Goal: Task Accomplishment & Management: Use online tool/utility

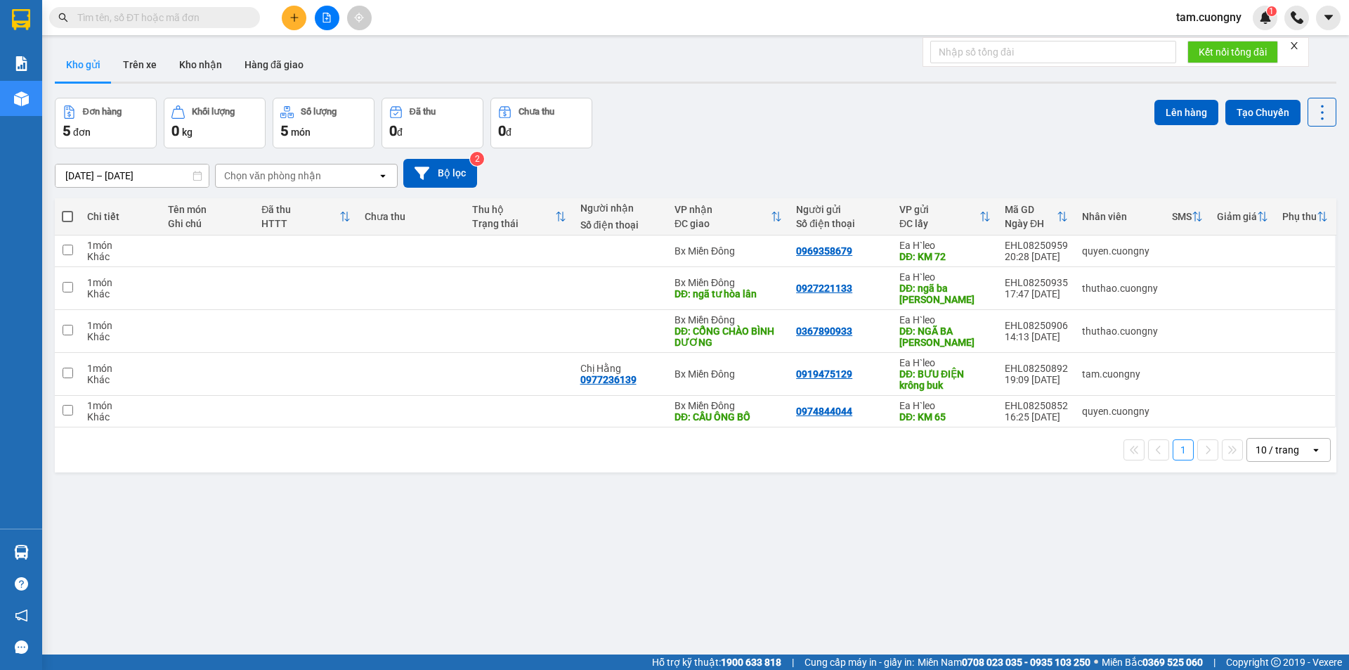
paste input "0813739898"
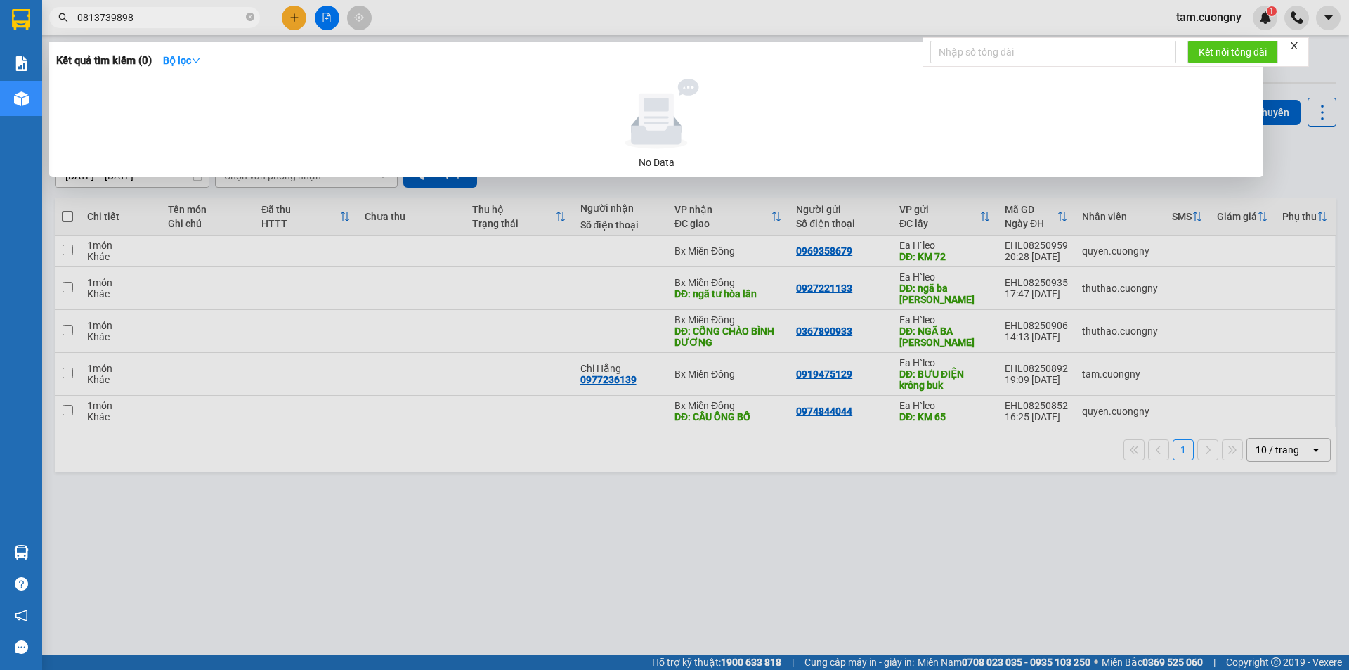
type input "0813739898"
click at [575, 558] on div at bounding box center [674, 335] width 1349 height 670
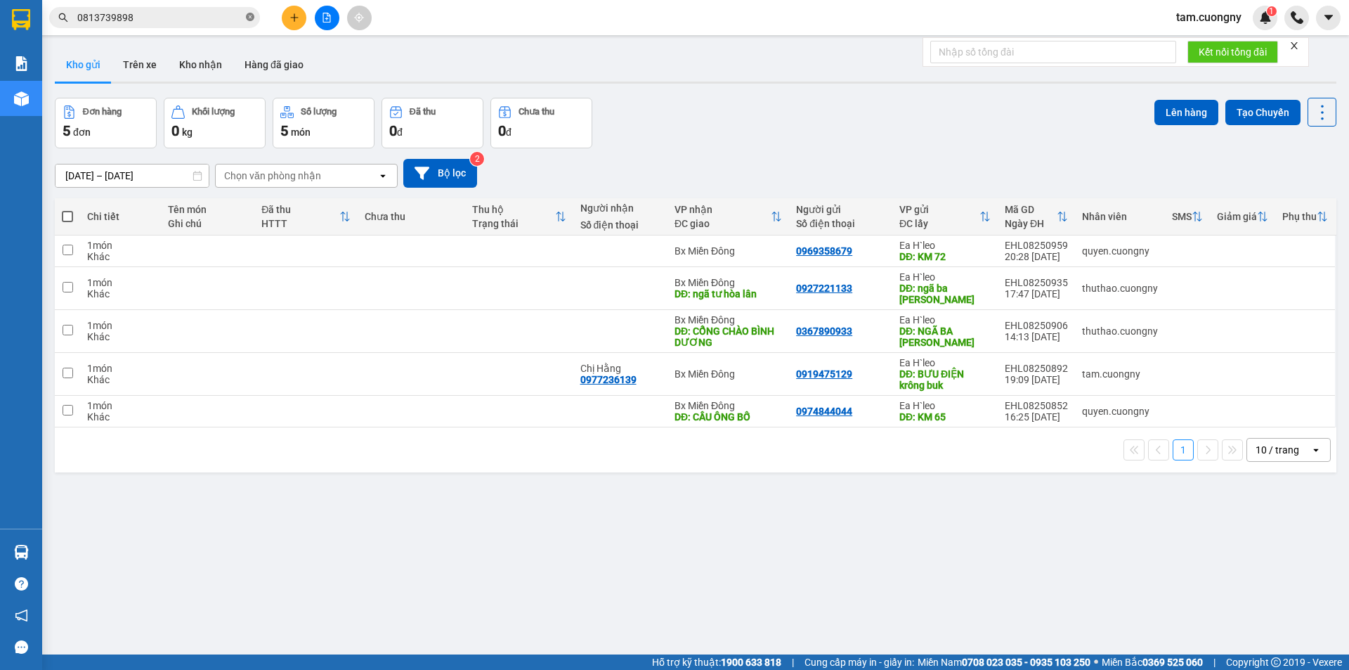
click at [248, 15] on icon "close-circle" at bounding box center [250, 17] width 8 height 8
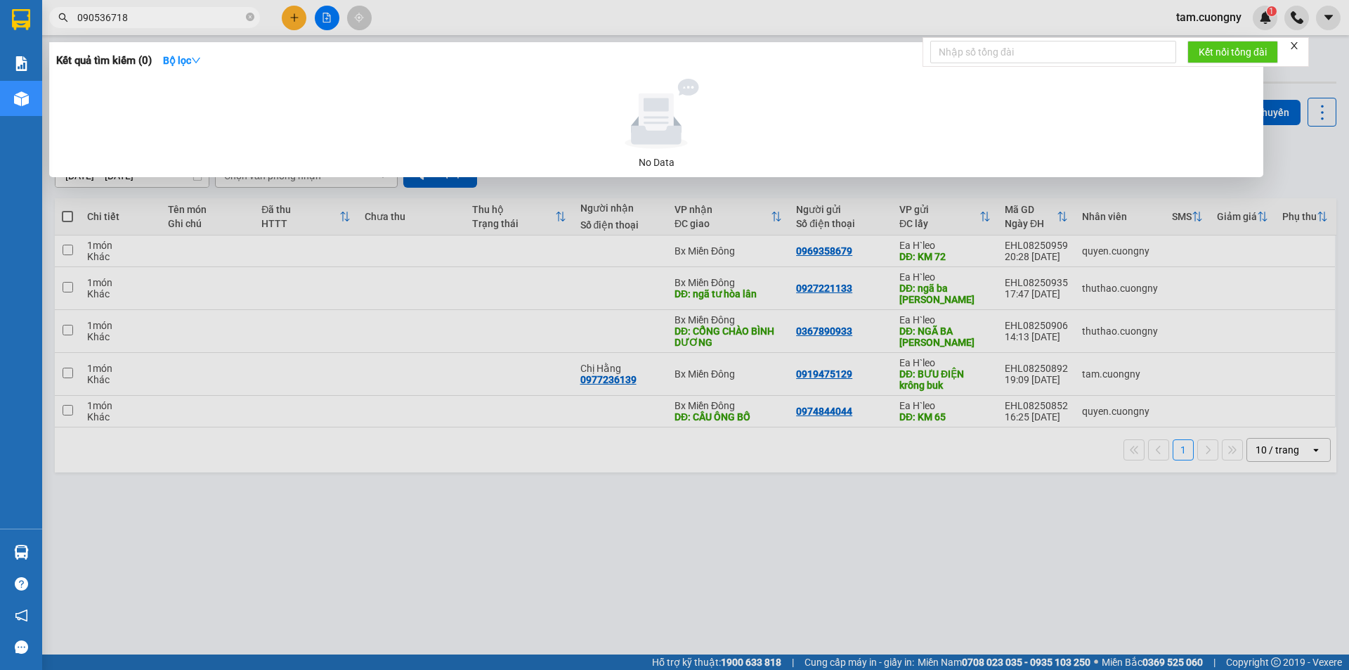
type input "0905367187"
click at [249, 19] on icon "close-circle" at bounding box center [250, 17] width 8 height 8
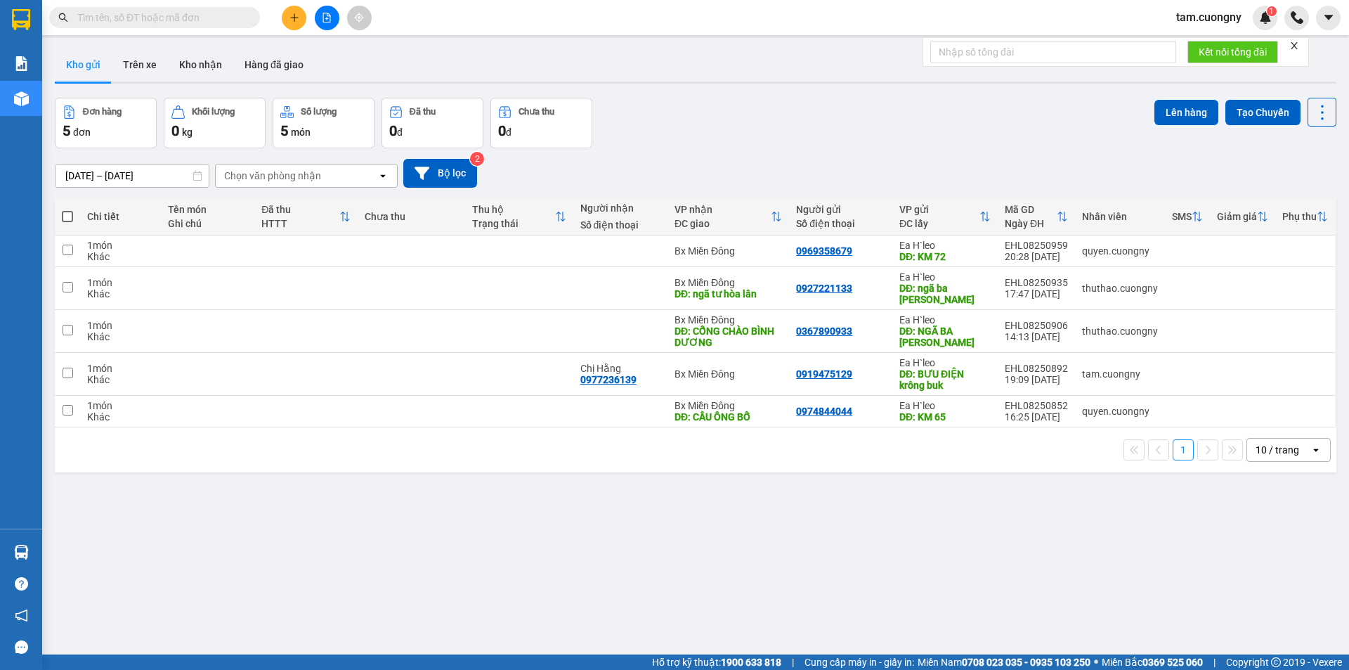
click at [700, 550] on div "ver 1.8.137 Kho gửi Trên xe Kho nhận Hàng đã giao Đơn hàng 5 đơn Khối lượng 0 k…" at bounding box center [695, 377] width 1293 height 670
click at [195, 11] on input "text" at bounding box center [160, 17] width 166 height 15
click at [218, 20] on input "text" at bounding box center [160, 17] width 166 height 15
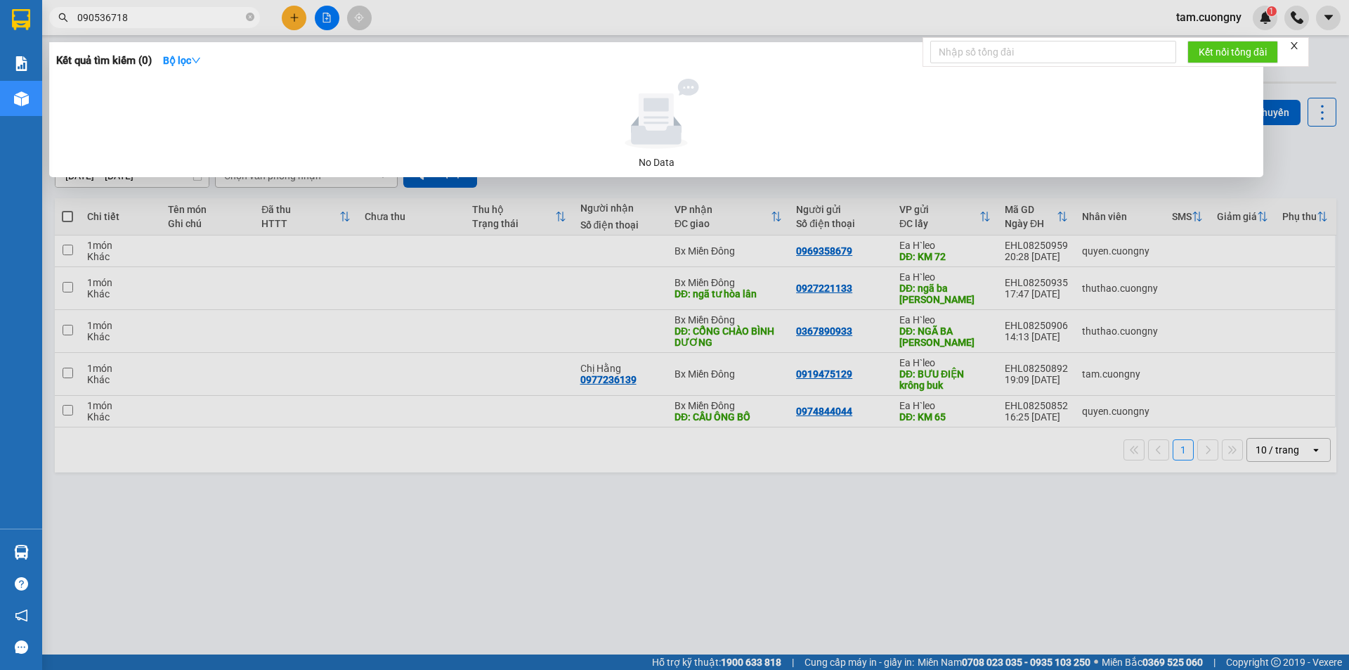
type input "0905367187"
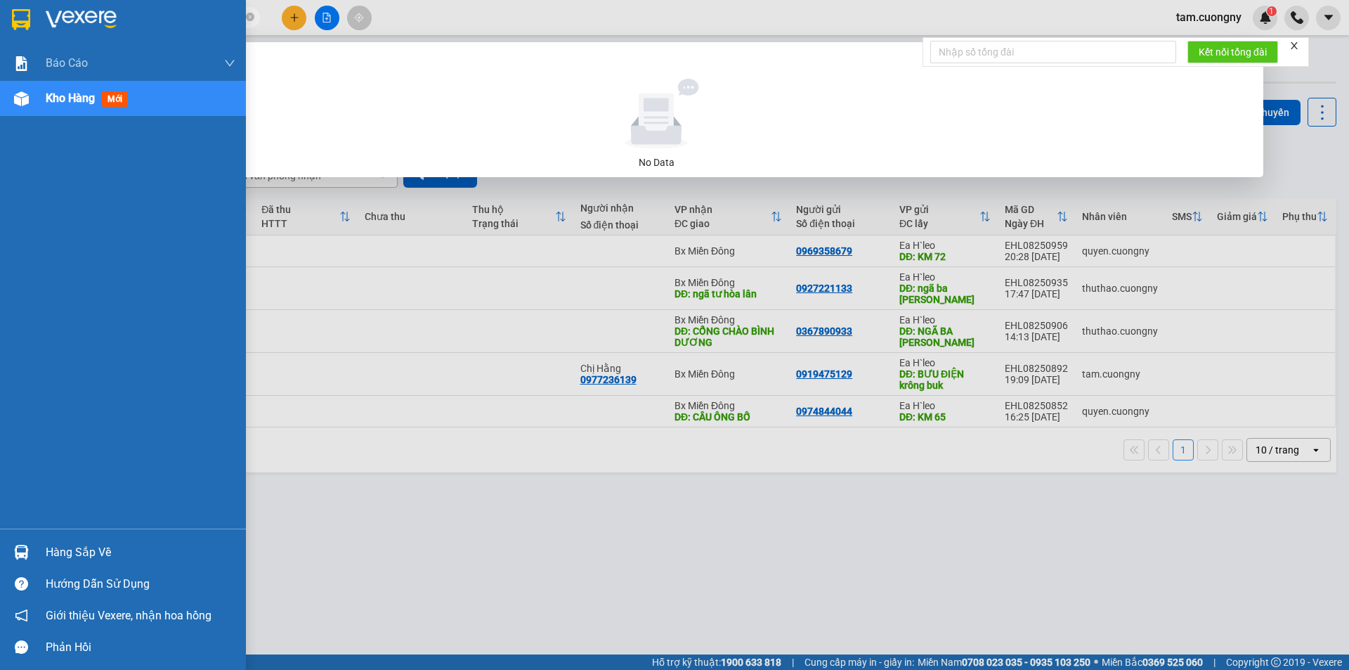
drag, startPoint x: 152, startPoint y: 15, endPoint x: 18, endPoint y: 15, distance: 133.5
click at [18, 15] on section "Kết quả tìm kiếm ( 0 ) Bộ lọc No Data 0905367187 tam.cuongny 1 Báo cáo Báo cáo …" at bounding box center [674, 335] width 1349 height 670
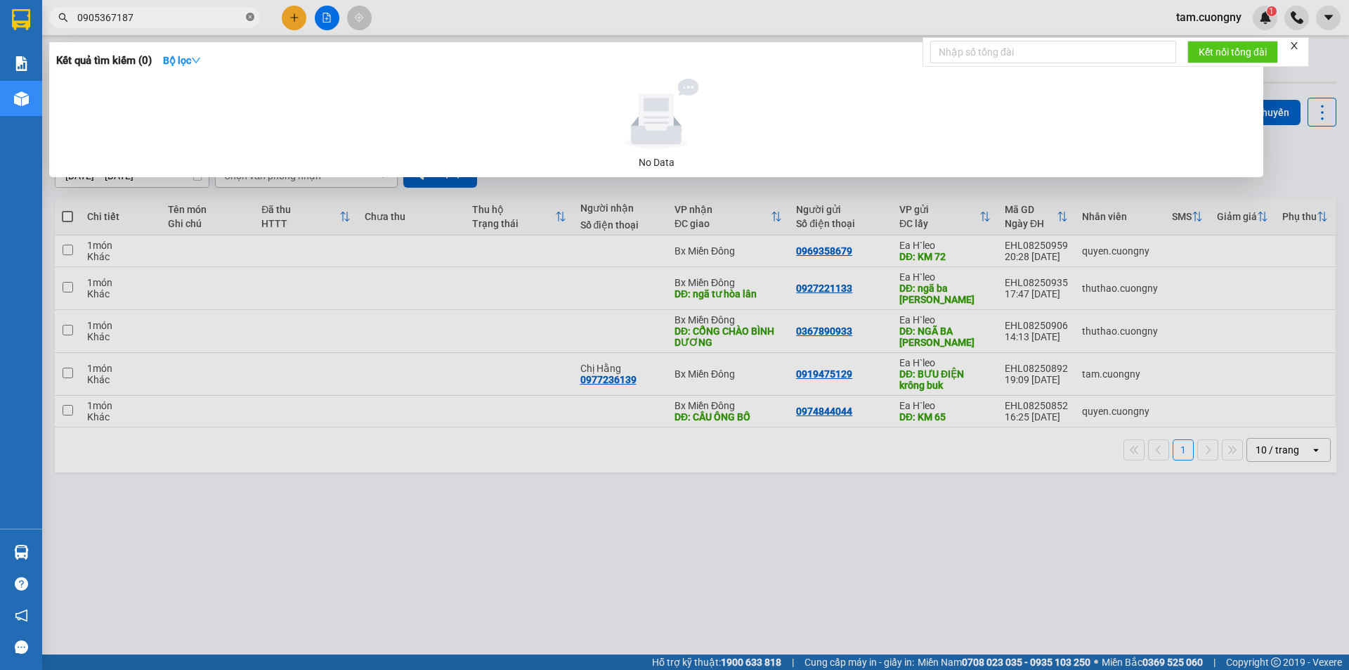
click at [252, 13] on icon "close-circle" at bounding box center [250, 17] width 8 height 8
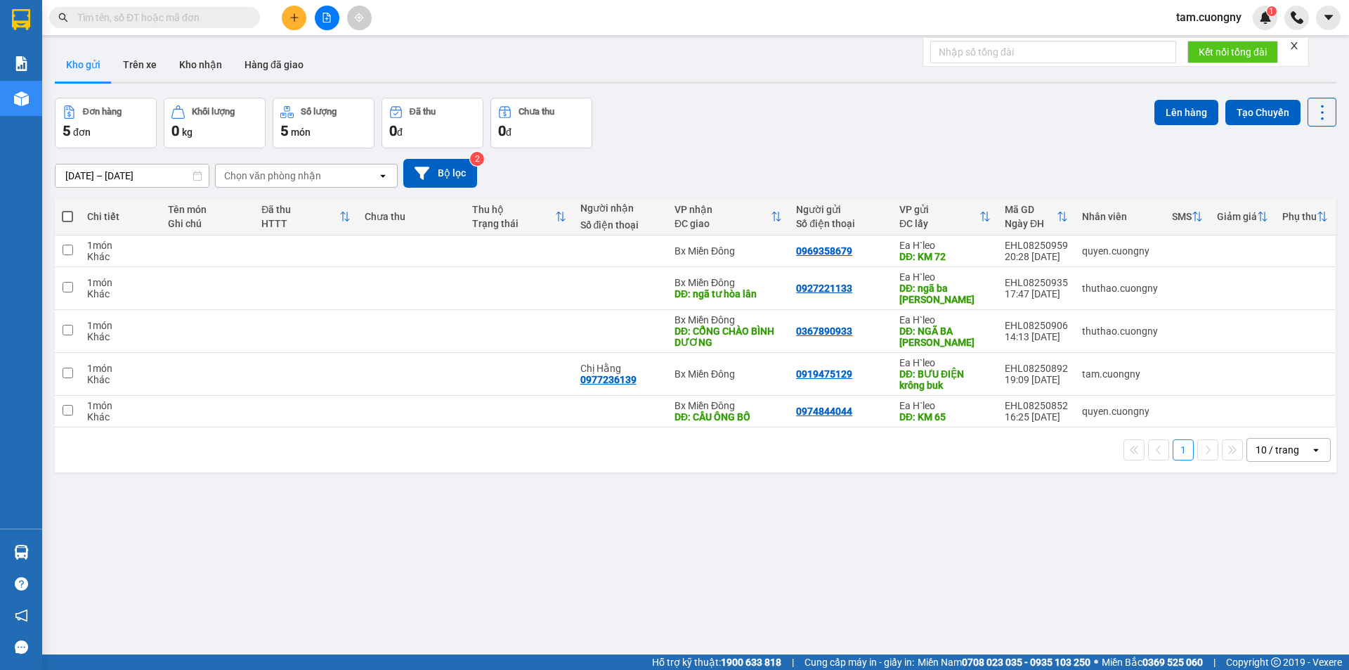
click at [211, 22] on input "text" at bounding box center [160, 17] width 166 height 15
click at [190, 20] on input "text" at bounding box center [160, 17] width 166 height 15
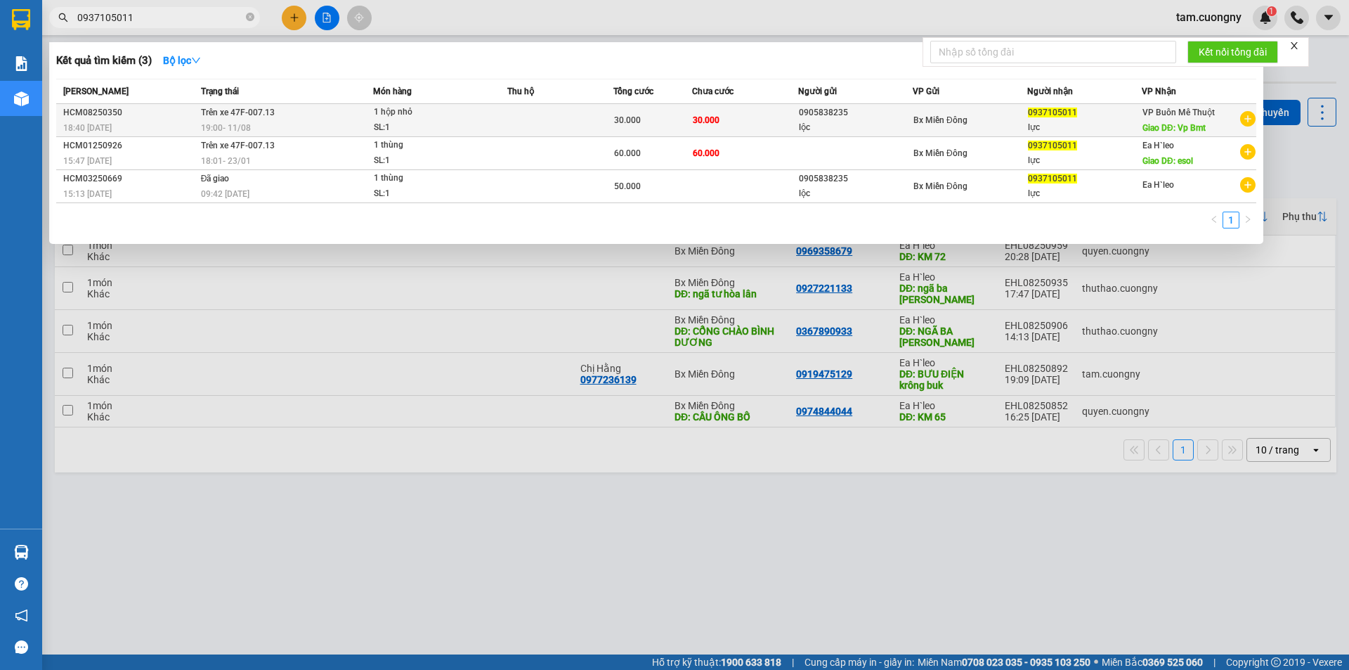
type input "0937105011"
click at [443, 121] on div "SL: 1" at bounding box center [426, 127] width 105 height 15
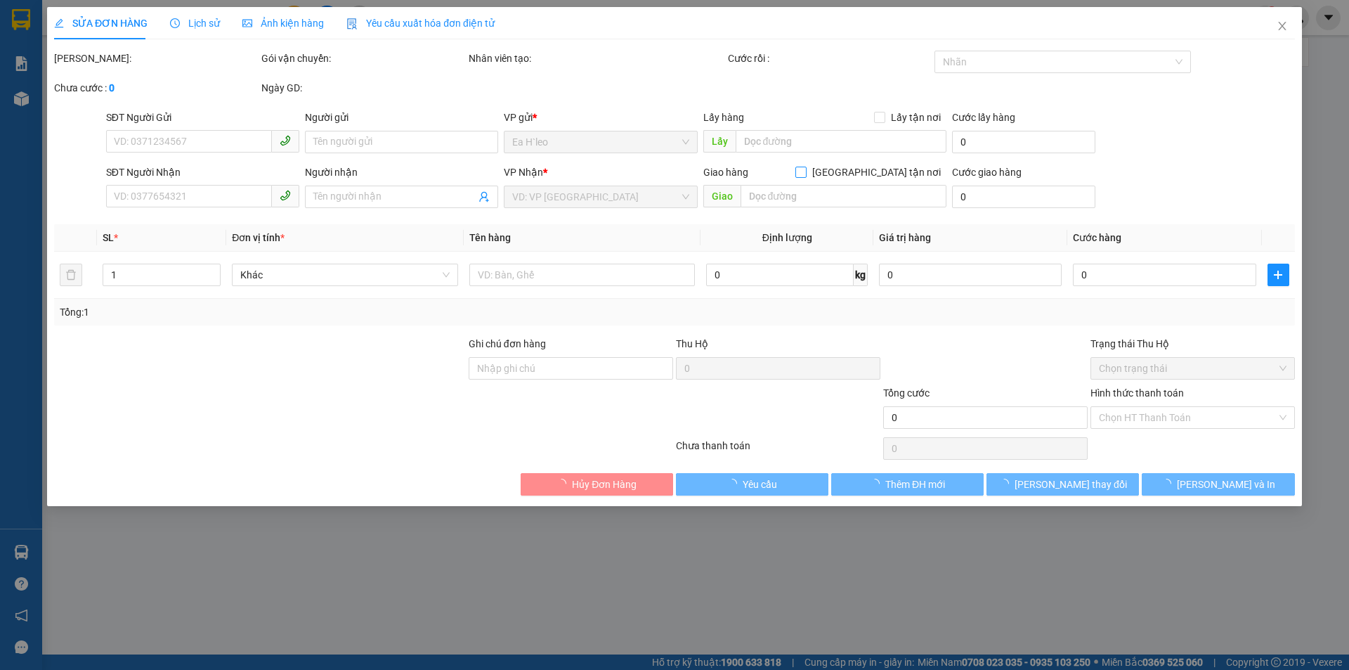
type input "0905838235"
type input "lộc"
type input "0937105011"
type input "lực"
type input "Vp Bmt"
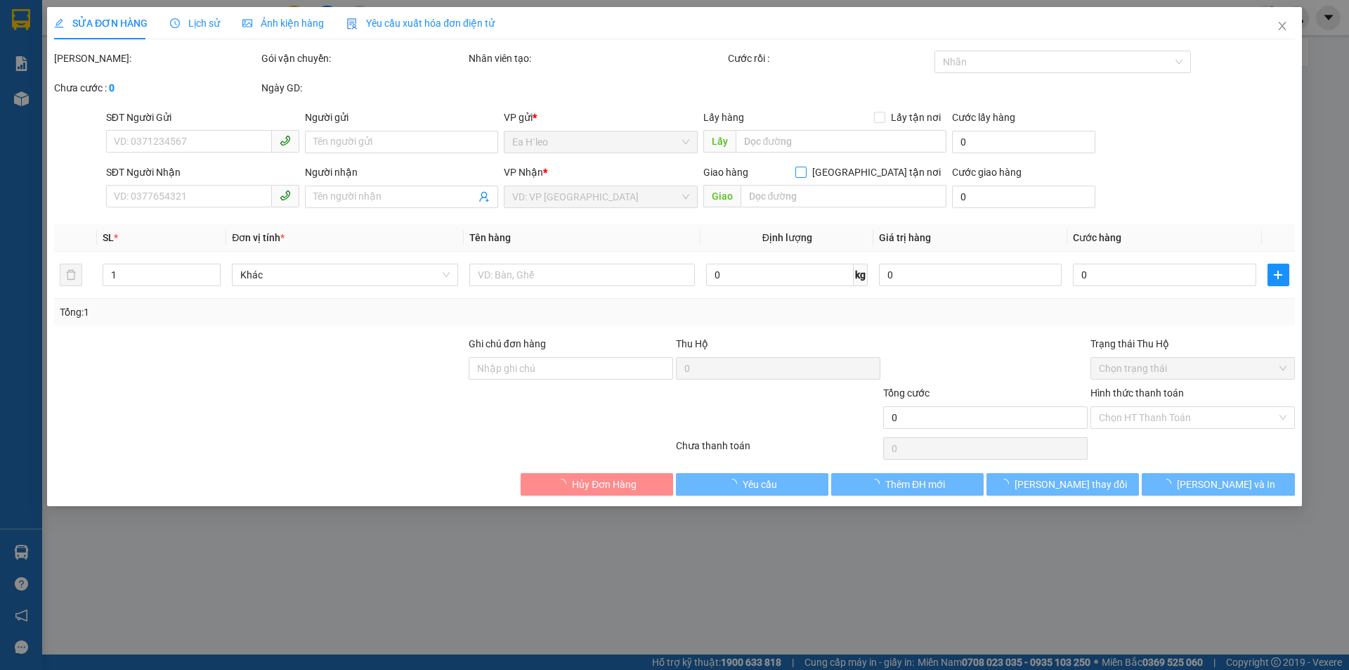
type input "30.000"
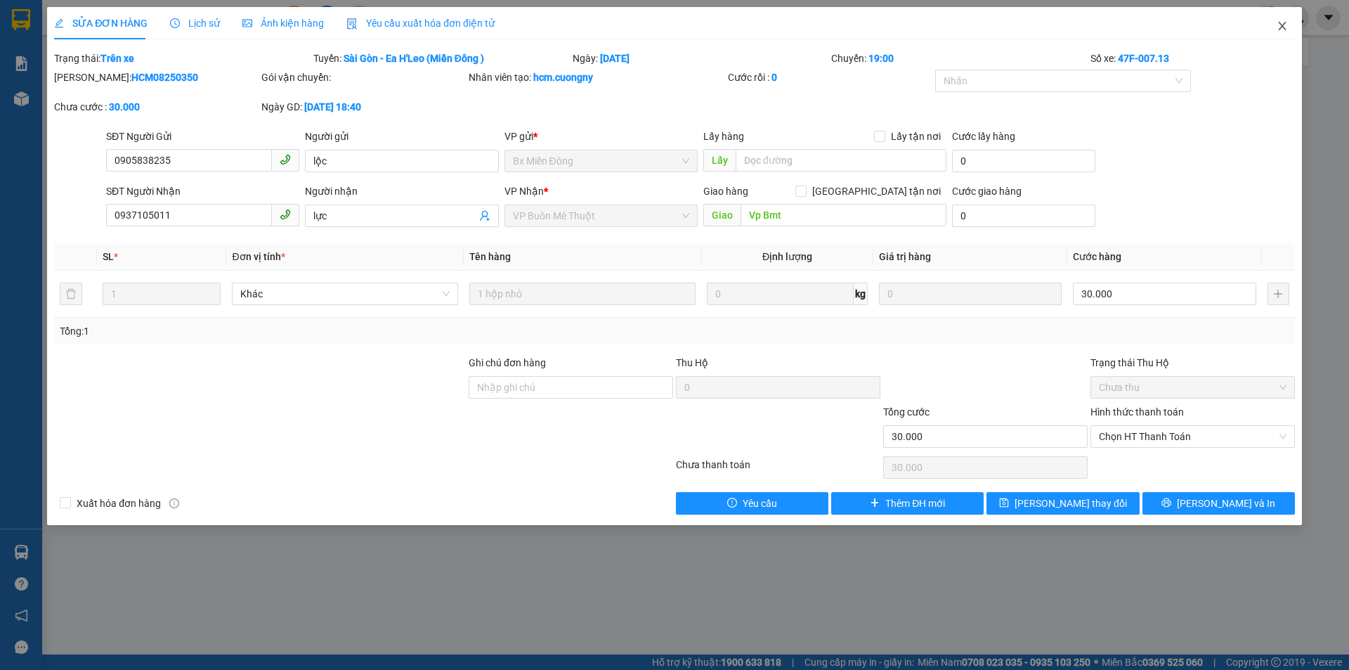
click at [1281, 28] on icon "close" at bounding box center [1282, 26] width 8 height 8
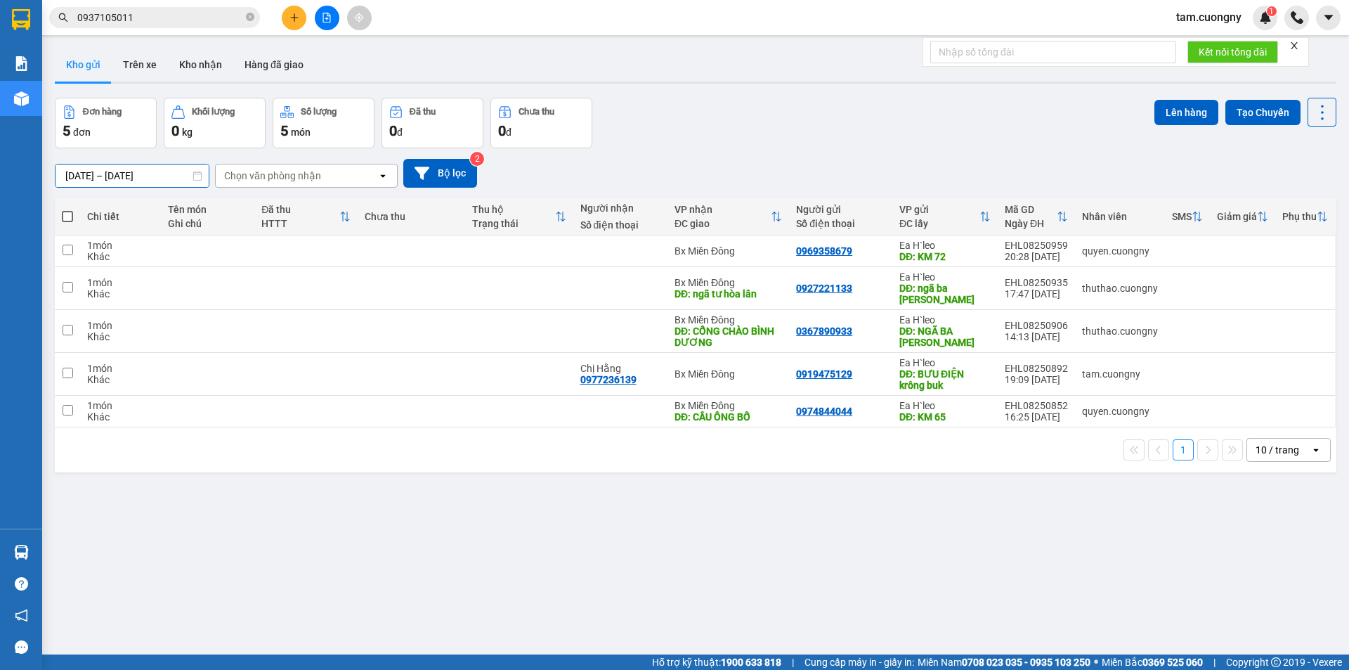
click at [144, 174] on input "[DATE] – [DATE]" at bounding box center [132, 175] width 153 height 22
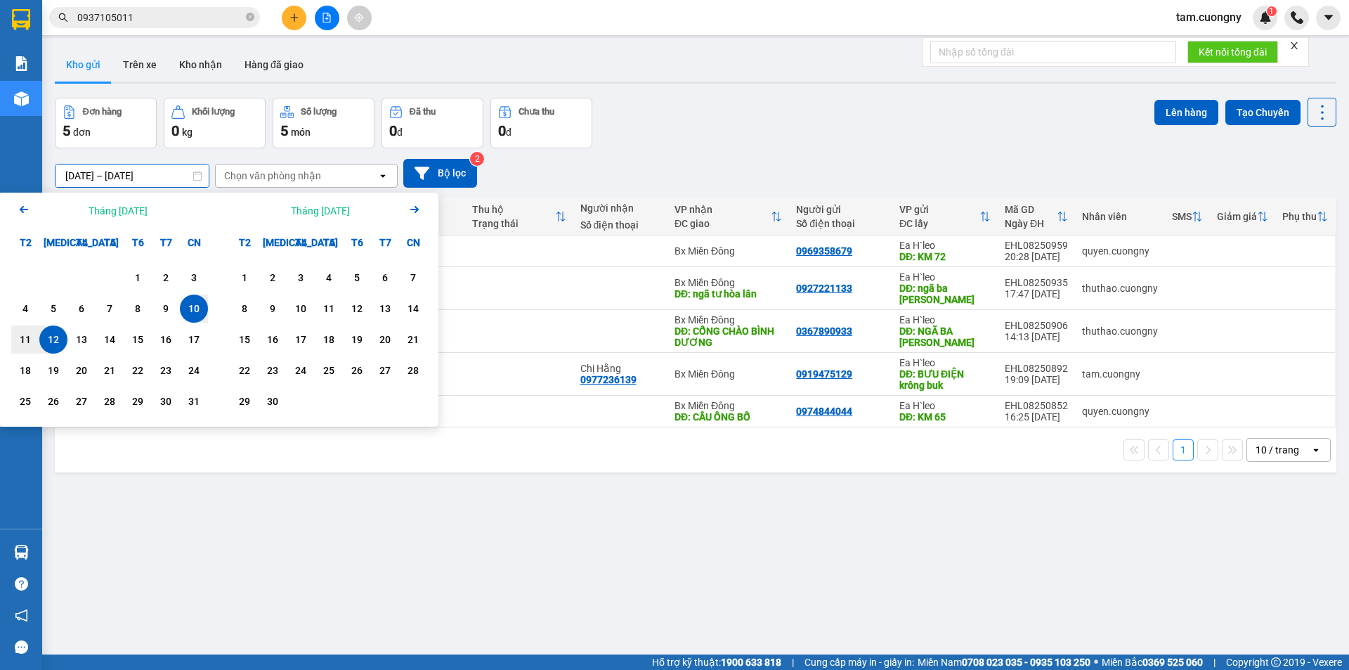
click at [56, 344] on div "12" at bounding box center [54, 339] width 20 height 17
type input "[DATE] – [DATE]"
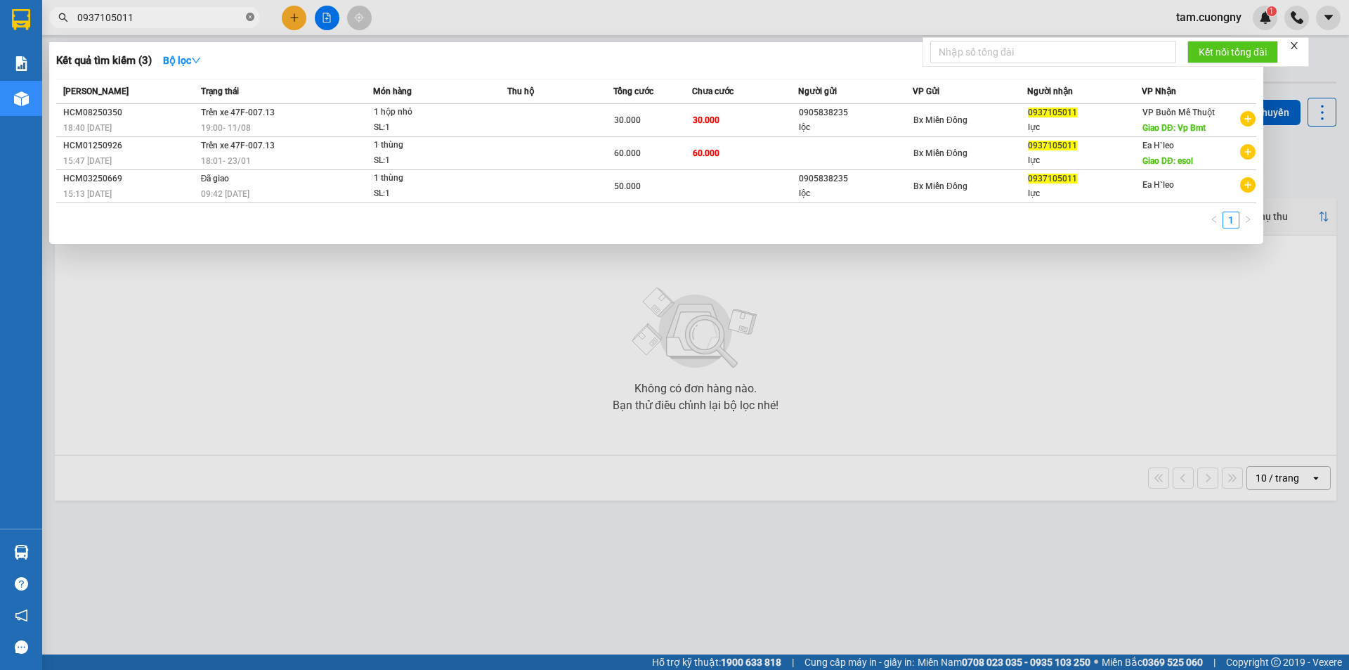
click at [253, 18] on icon "close-circle" at bounding box center [250, 17] width 8 height 8
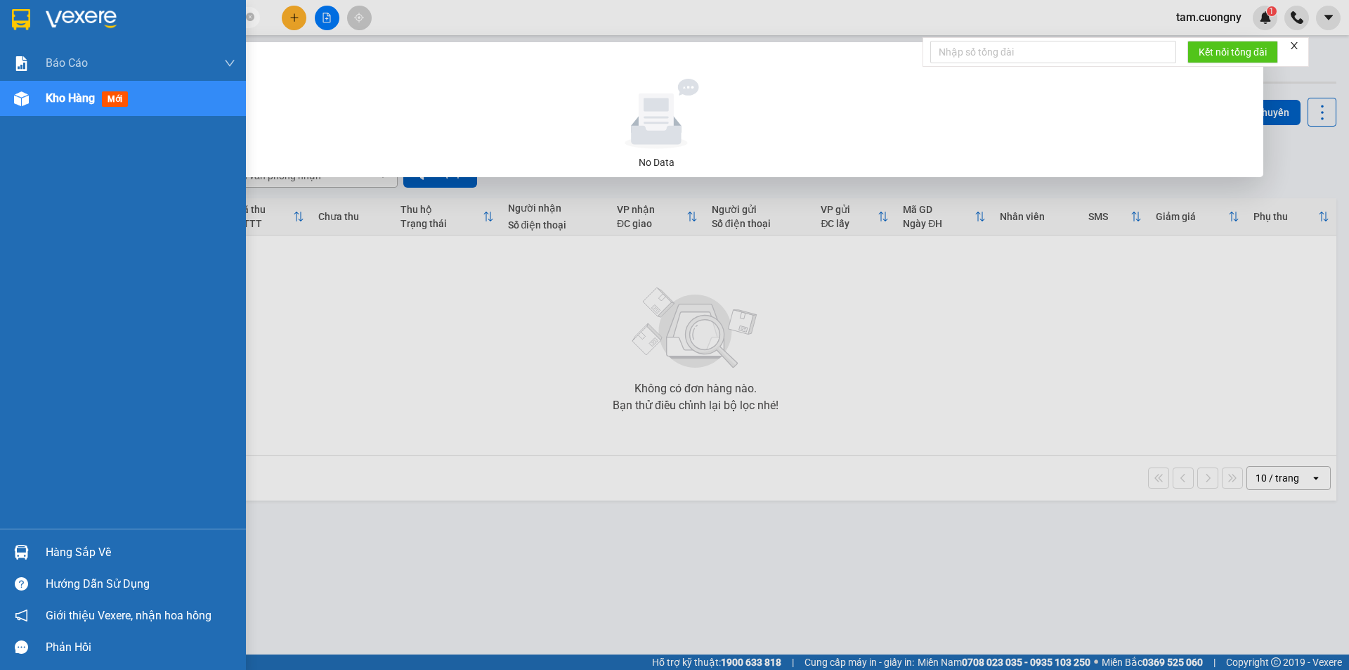
drag, startPoint x: 143, startPoint y: 18, endPoint x: 0, endPoint y: 3, distance: 144.1
click at [0, 3] on section "Kết quả tìm kiếm ( 0 ) Bộ lọc No Data 0813739898 tam.cuongny 1 Báo cáo Báo cáo …" at bounding box center [674, 335] width 1349 height 670
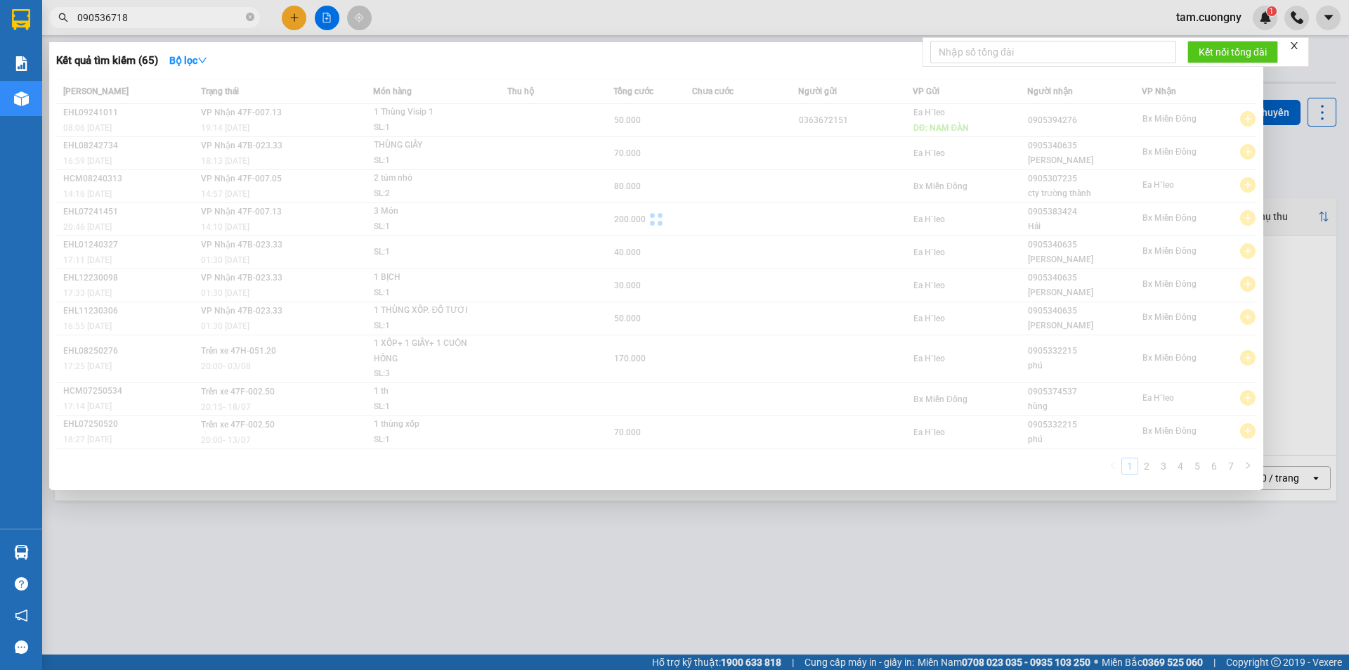
type input "0905367187"
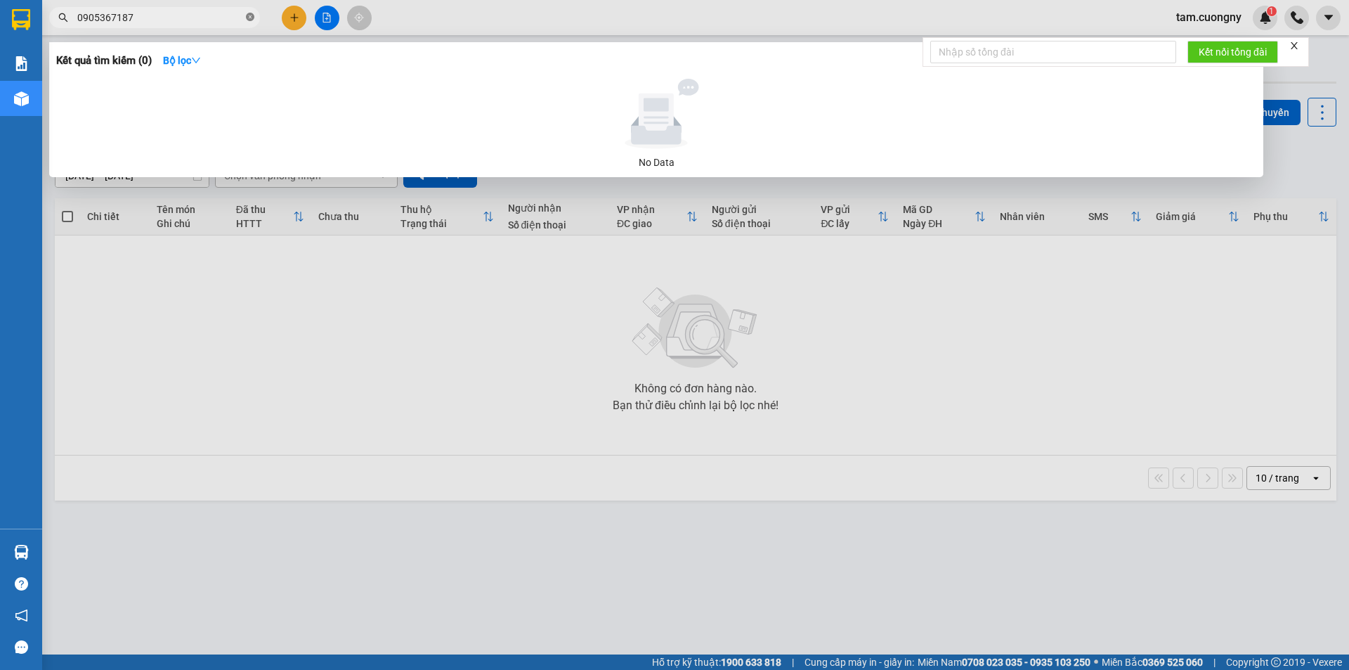
click at [252, 19] on icon "close-circle" at bounding box center [250, 17] width 8 height 8
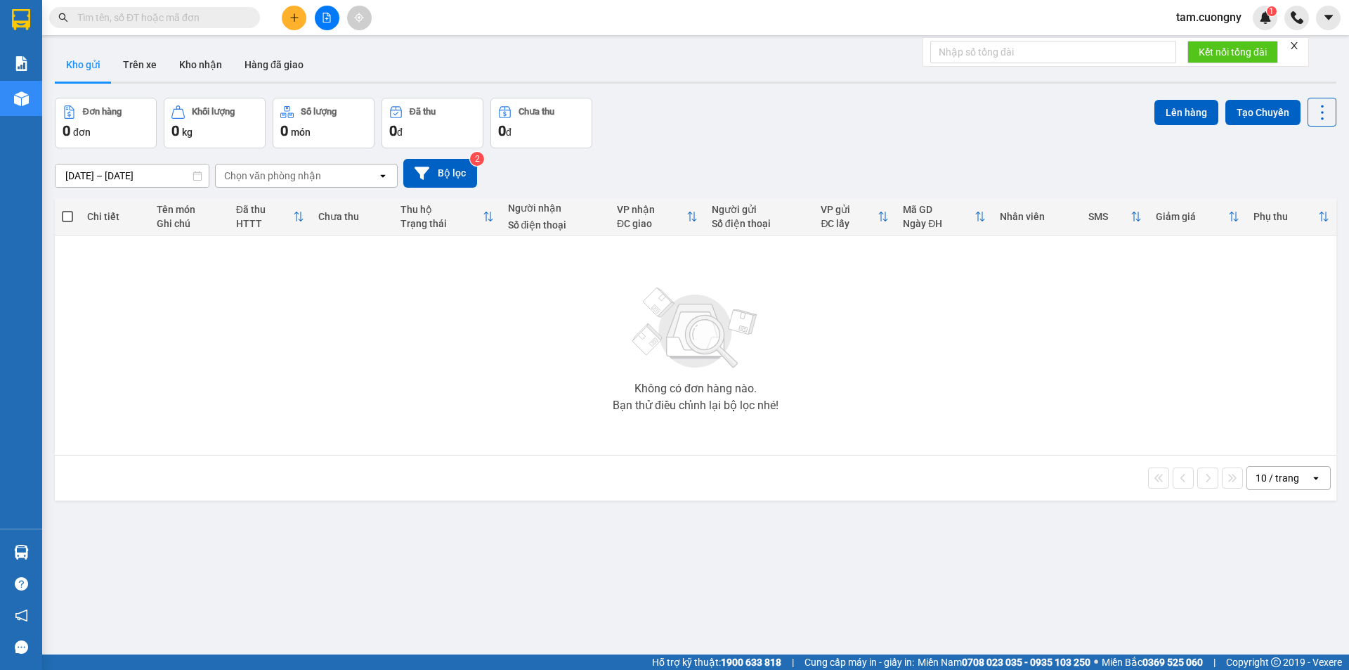
click at [180, 22] on input "text" at bounding box center [160, 17] width 166 height 15
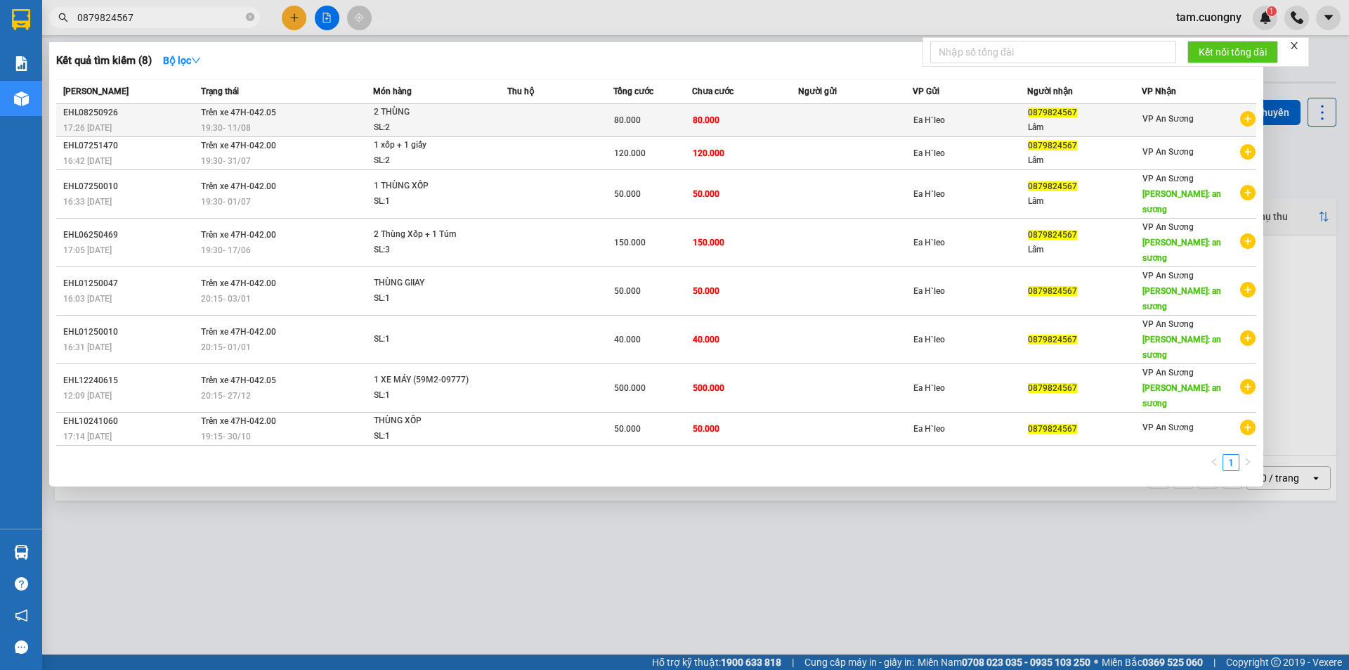
type input "0879824567"
click at [301, 119] on td "Trên xe 47H-042.05 19:30 [DATE]" at bounding box center [285, 120] width 176 height 33
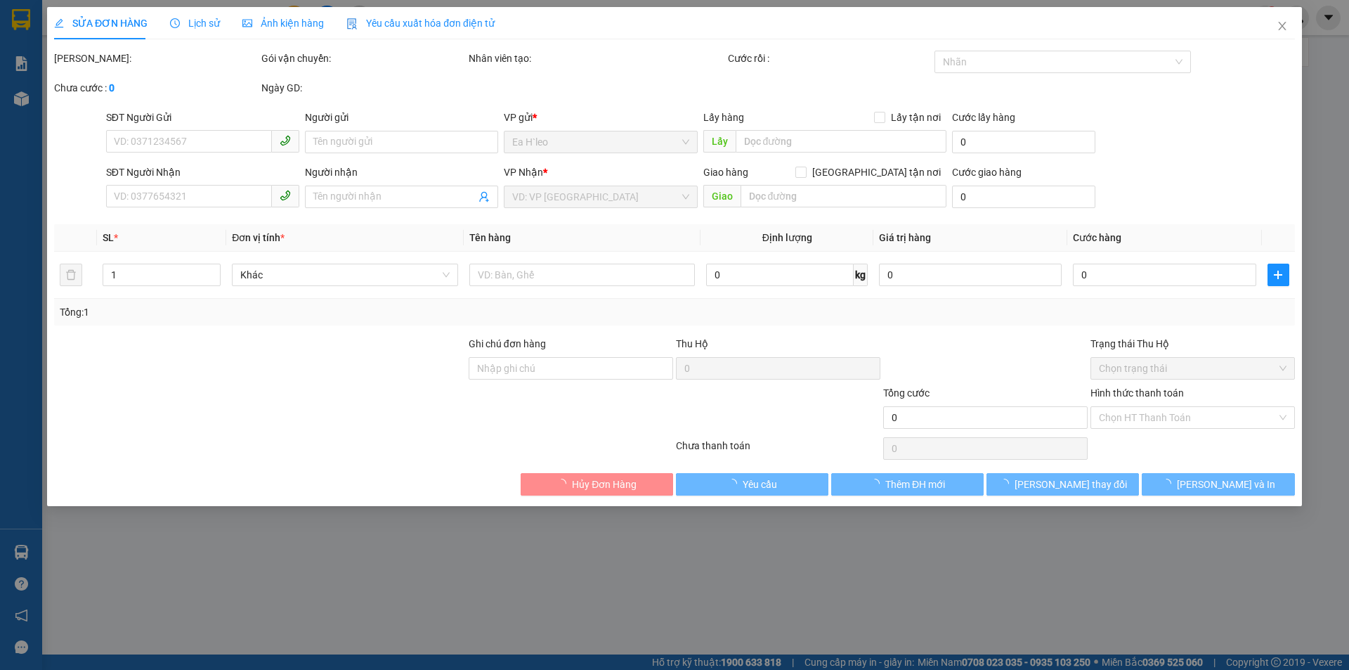
type input "0879824567"
type input "Lâm"
type input "80.000"
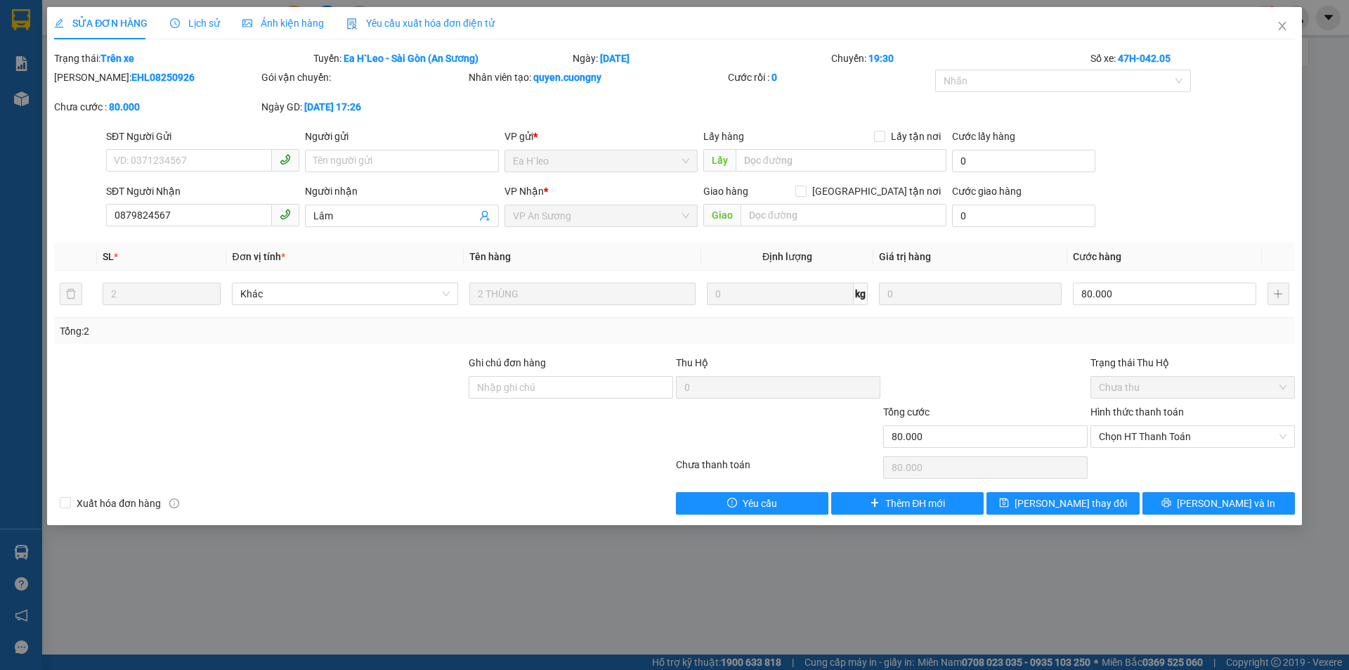
click at [556, 556] on div "SỬA ĐƠN HÀNG Lịch sử Ảnh kiện hàng Yêu cầu xuất hóa đơn điện tử Total Paid Fee …" at bounding box center [674, 335] width 1349 height 670
click at [1281, 21] on icon "close" at bounding box center [1282, 25] width 11 height 11
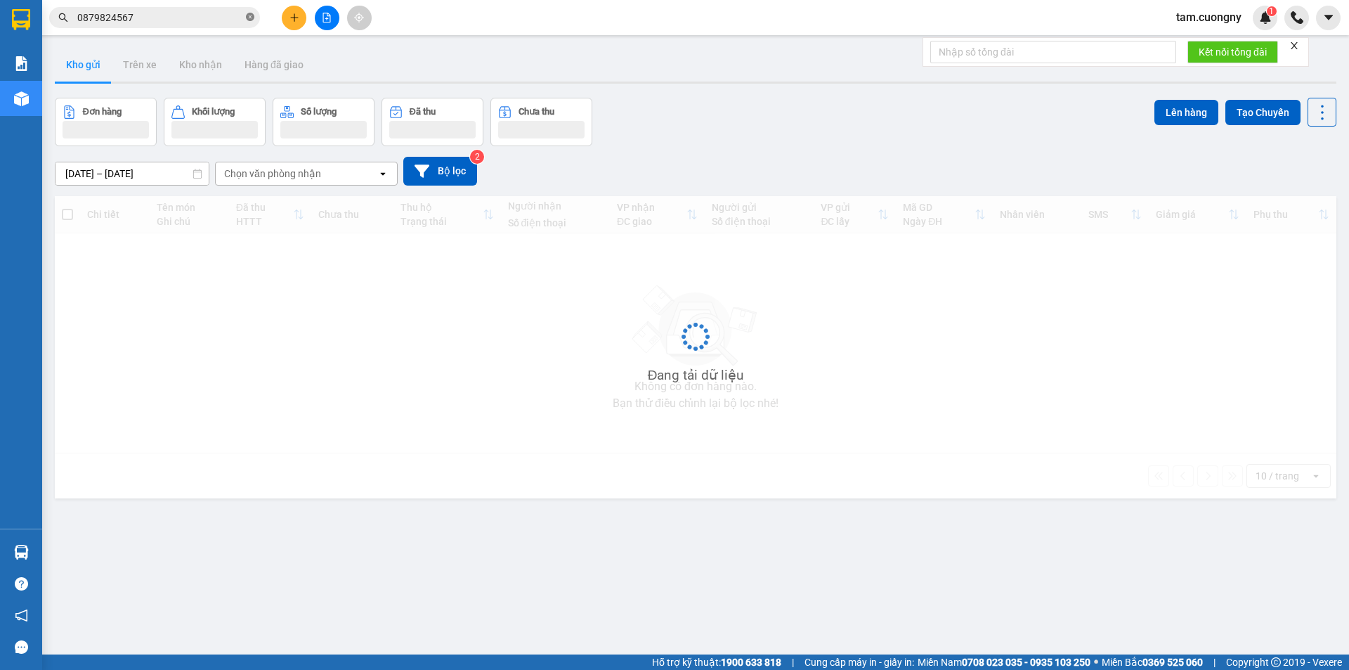
click at [250, 18] on icon "close-circle" at bounding box center [250, 17] width 8 height 8
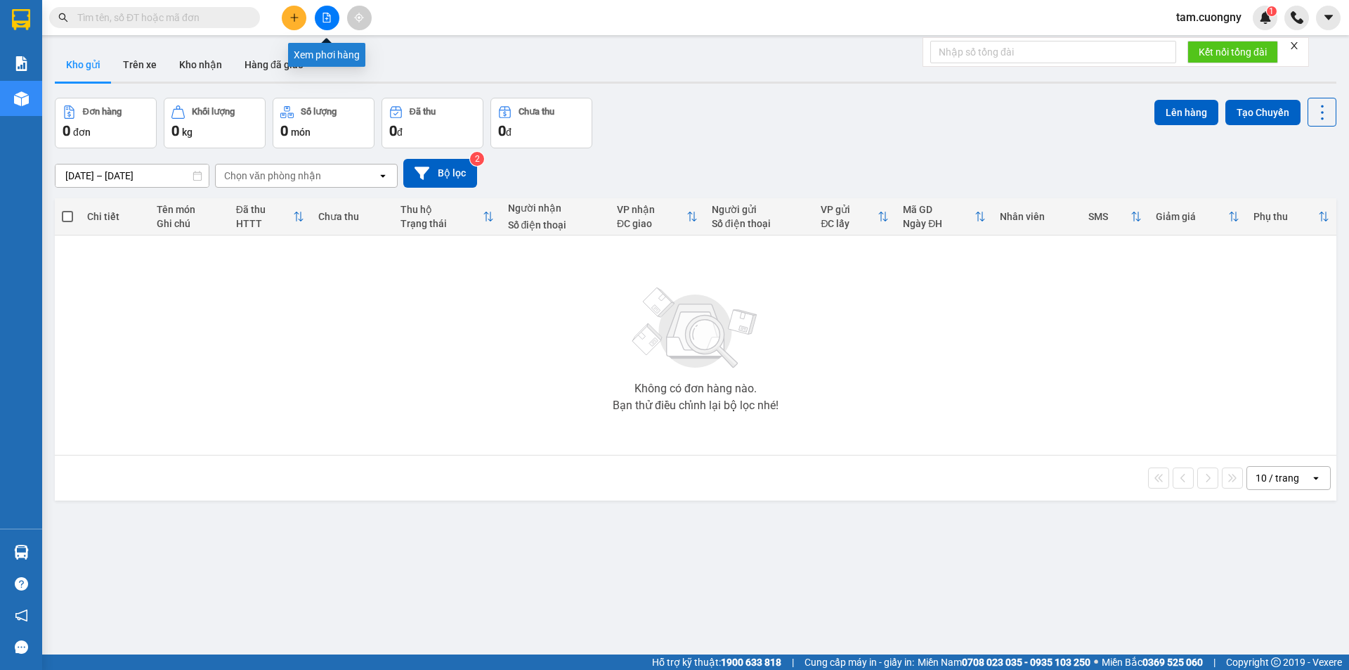
click at [335, 13] on button at bounding box center [327, 18] width 25 height 25
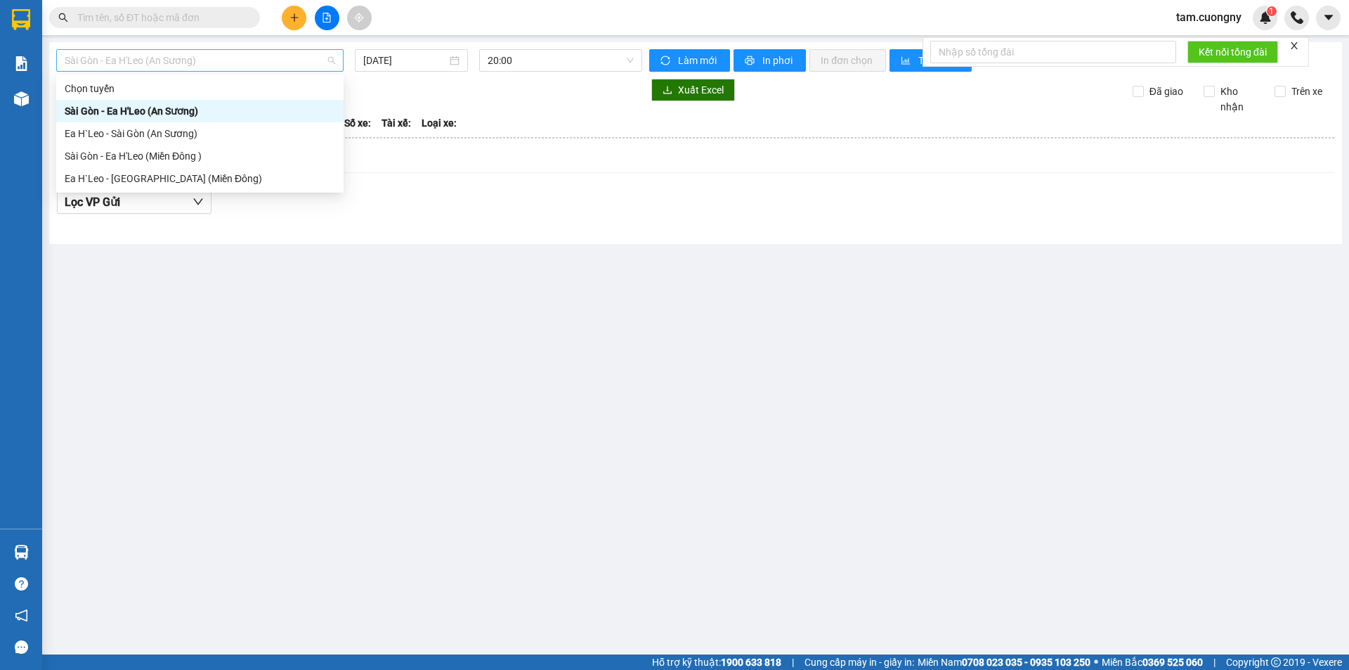
click at [287, 56] on span "Sài Gòn - Ea H'Leo (An Sương)" at bounding box center [200, 60] width 270 height 21
click at [142, 155] on div "Sài Gòn - Ea H'Leo (Miền Đông )" at bounding box center [200, 155] width 270 height 15
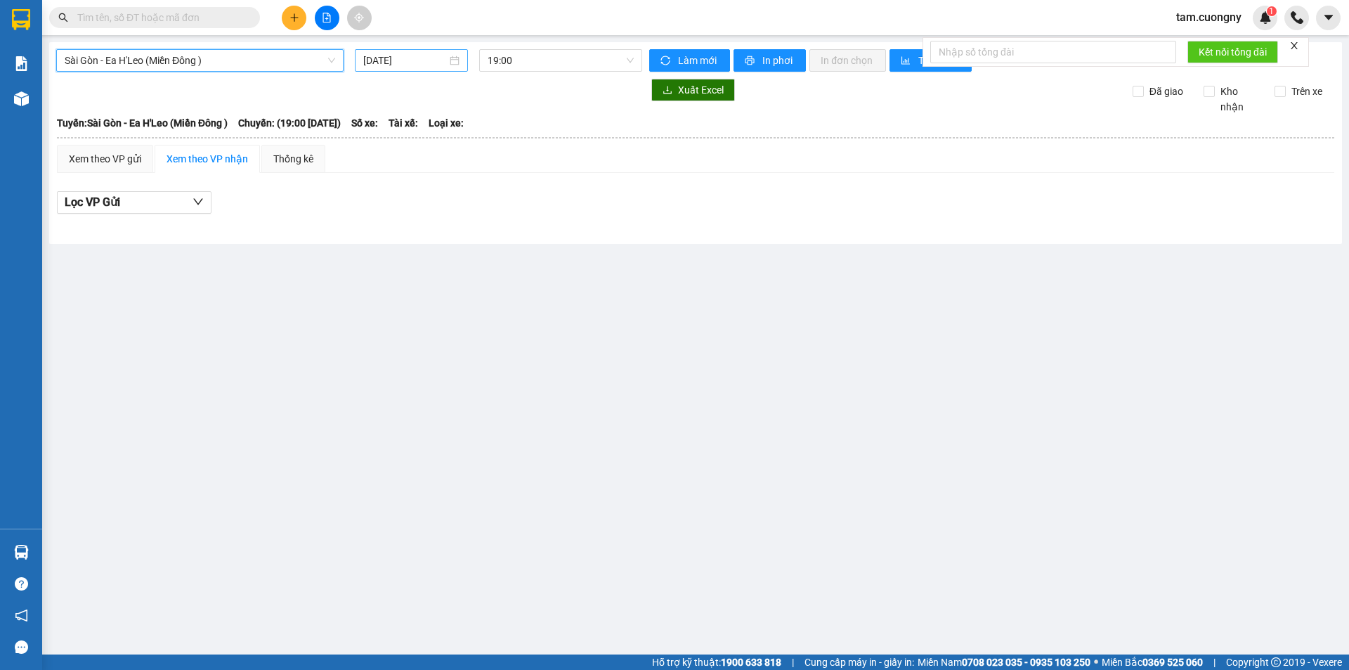
click at [408, 63] on input "[DATE]" at bounding box center [405, 60] width 84 height 15
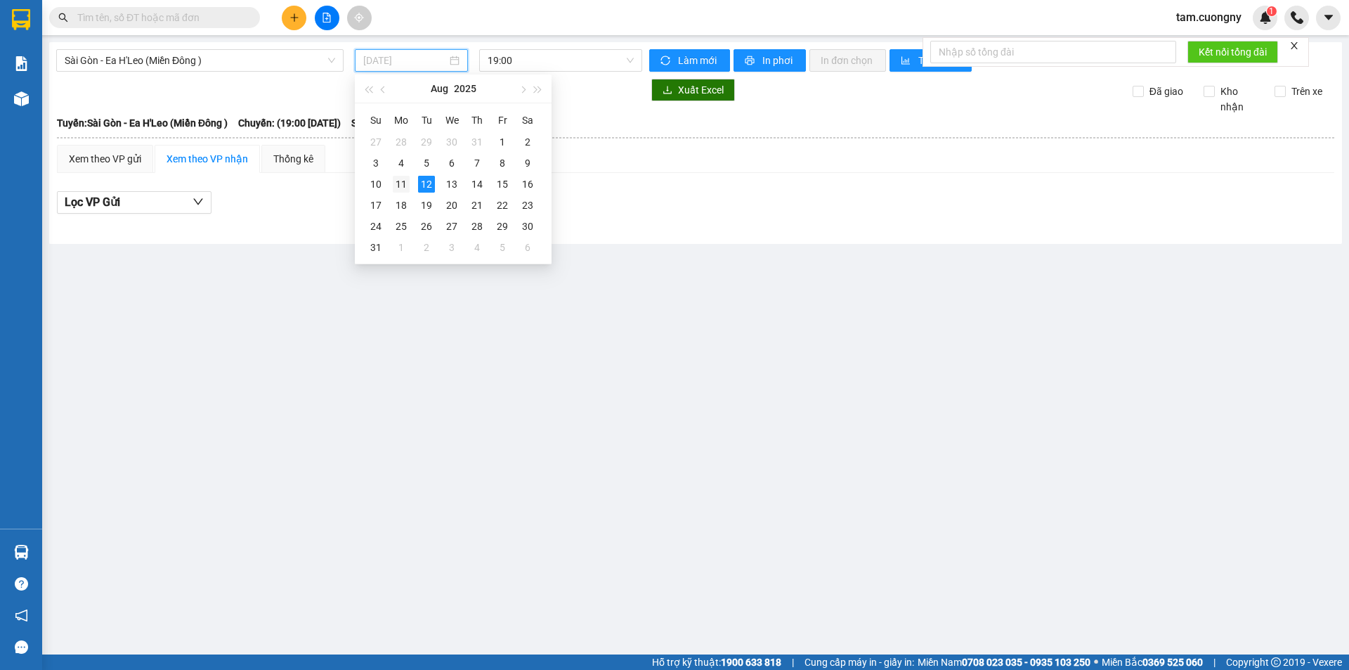
click at [400, 184] on div "11" at bounding box center [401, 184] width 17 height 17
type input "[DATE]"
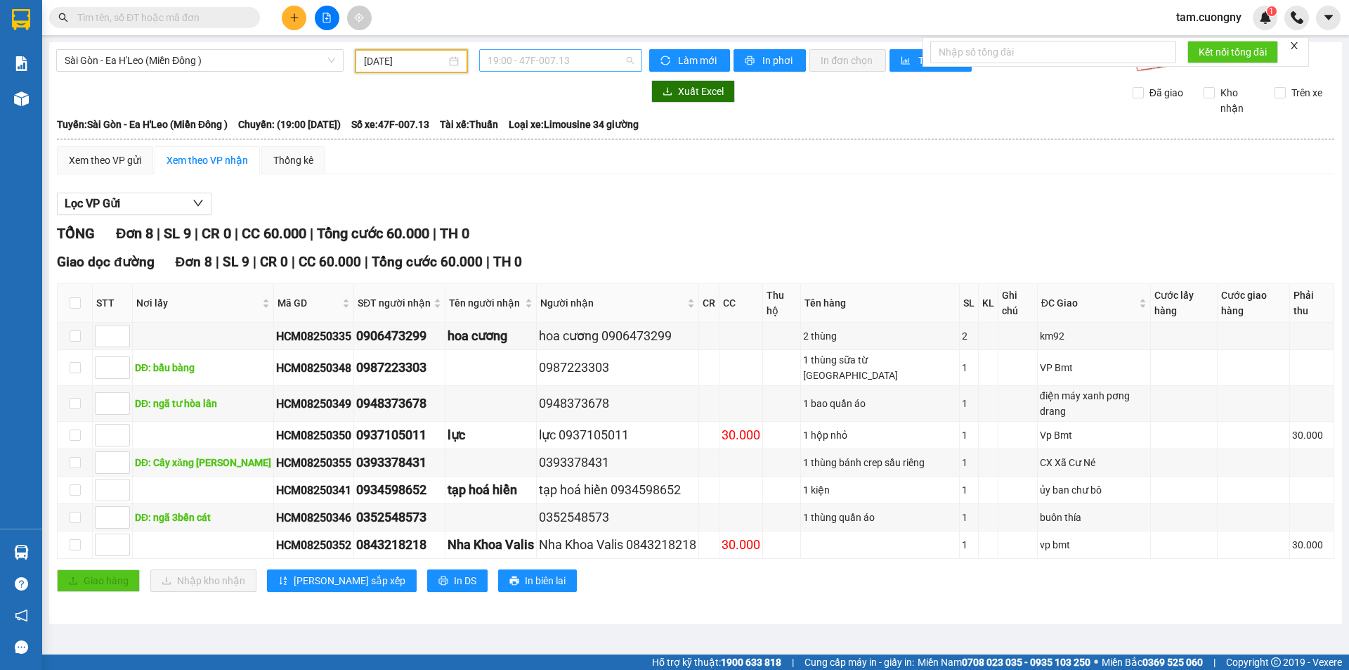
click at [559, 63] on span "19:00 - 47F-007.13" at bounding box center [561, 60] width 146 height 21
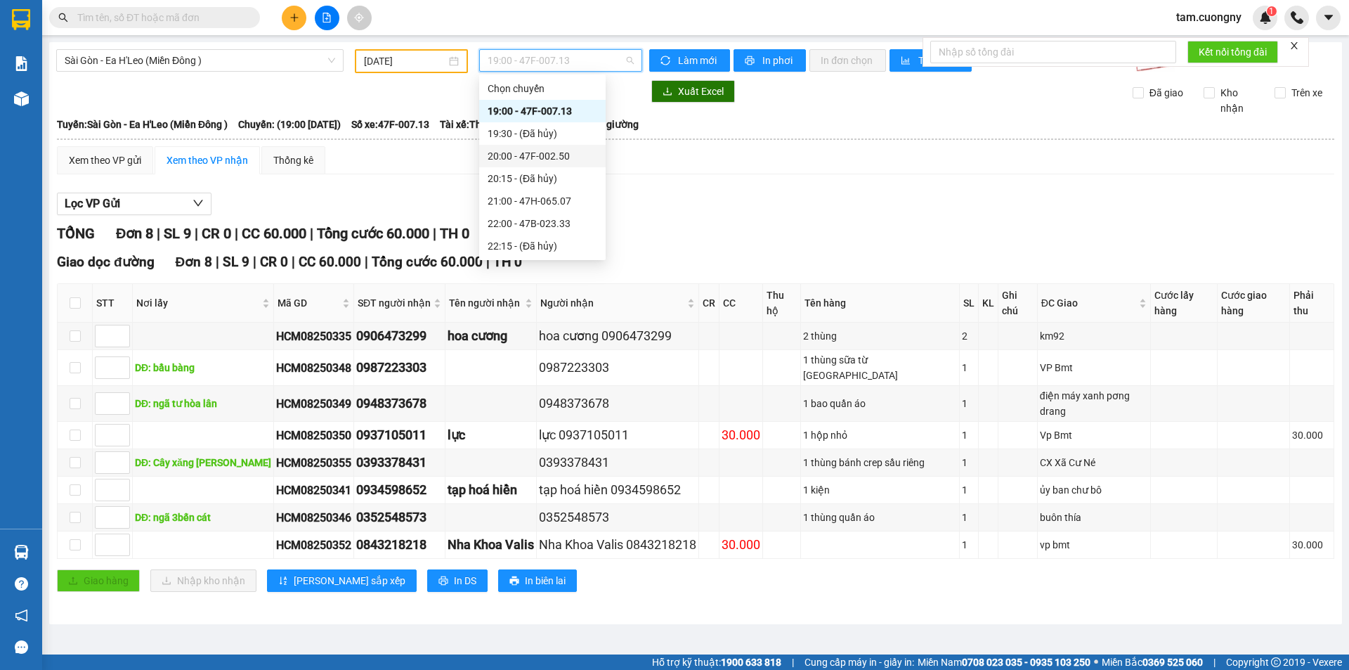
click at [553, 155] on div "20:00 - 47F-002.50" at bounding box center [543, 155] width 110 height 15
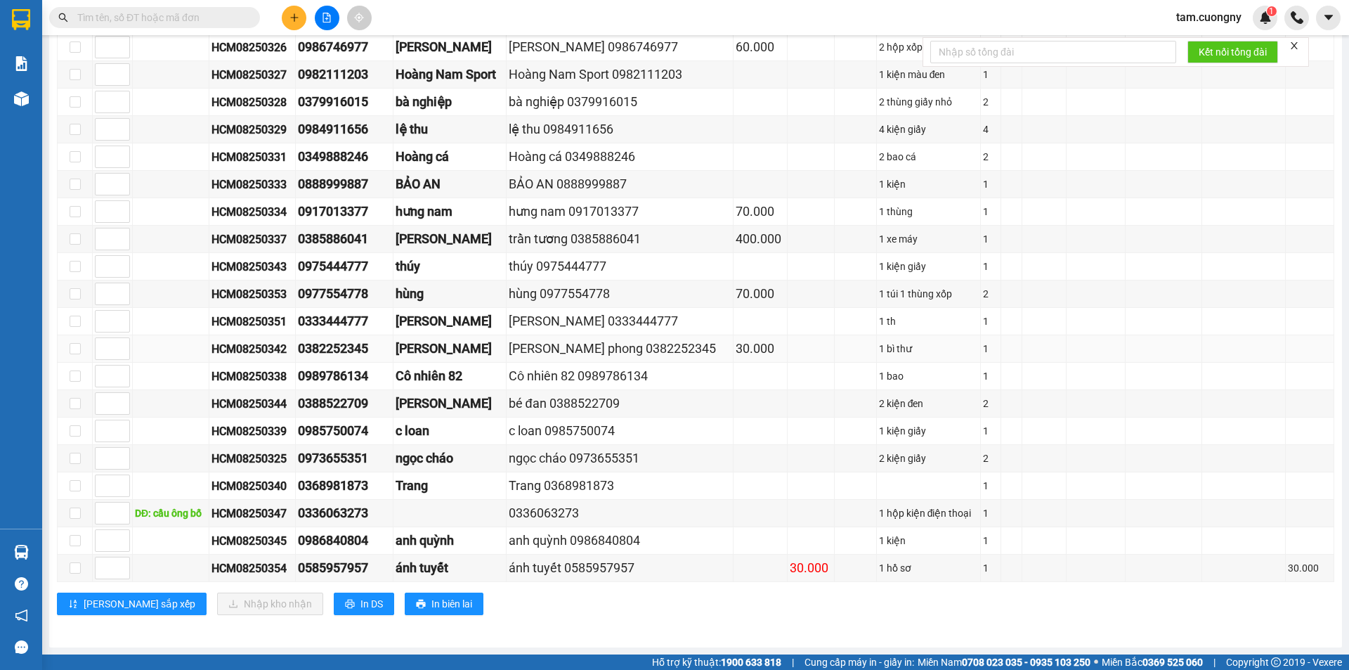
scroll to position [20, 0]
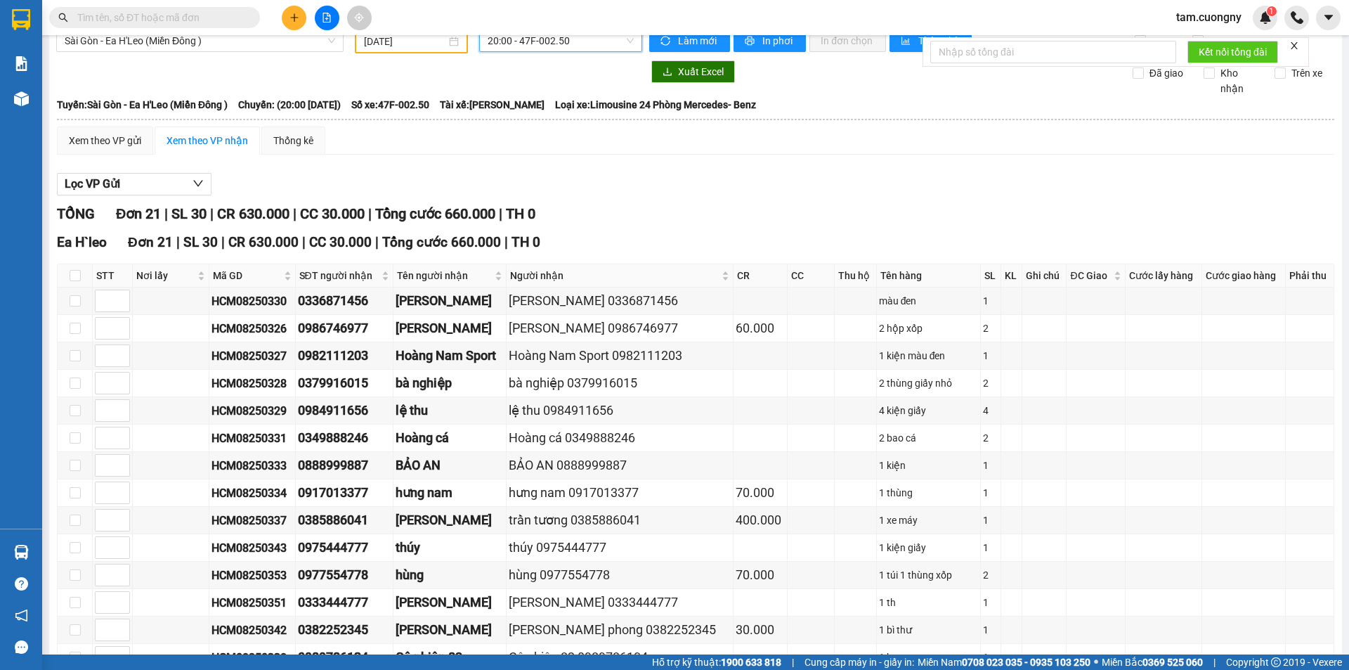
click at [195, 21] on input "text" at bounding box center [160, 17] width 166 height 15
click at [193, 21] on input "text" at bounding box center [160, 17] width 166 height 15
click at [209, 8] on span at bounding box center [154, 17] width 211 height 21
click at [209, 16] on input "text" at bounding box center [160, 17] width 166 height 15
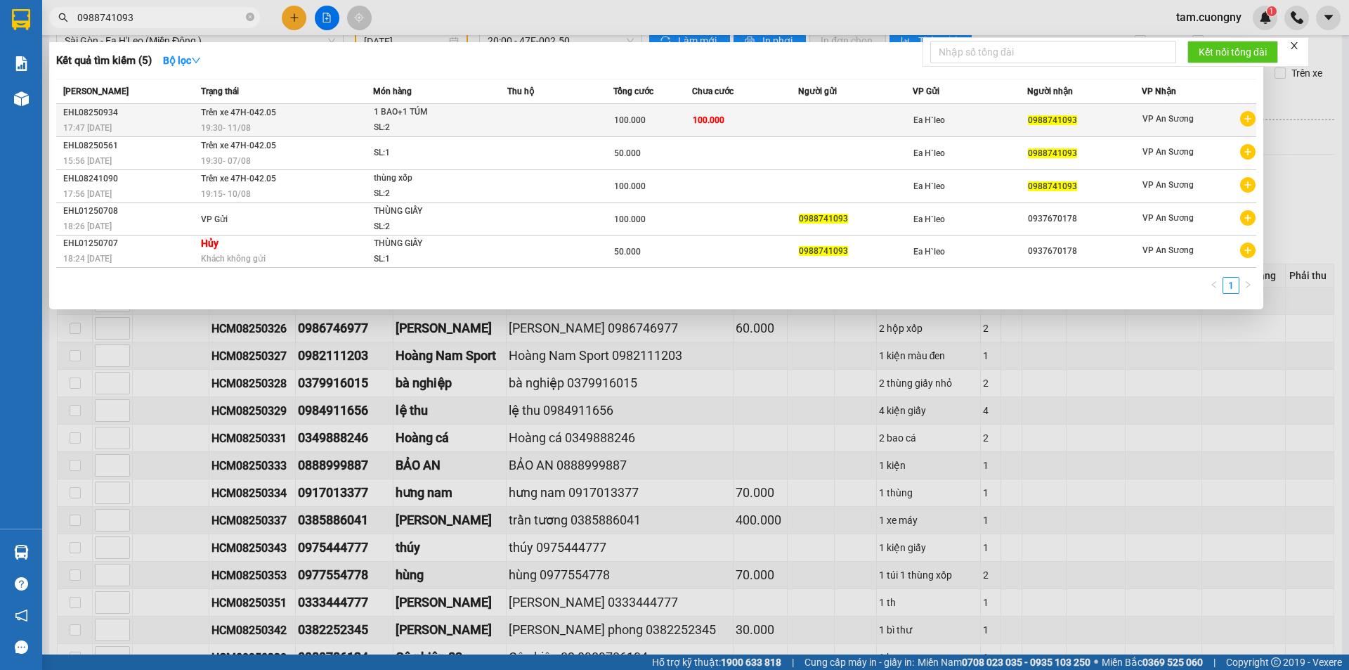
type input "0988741093"
click at [454, 122] on div "SL: 2" at bounding box center [426, 127] width 105 height 15
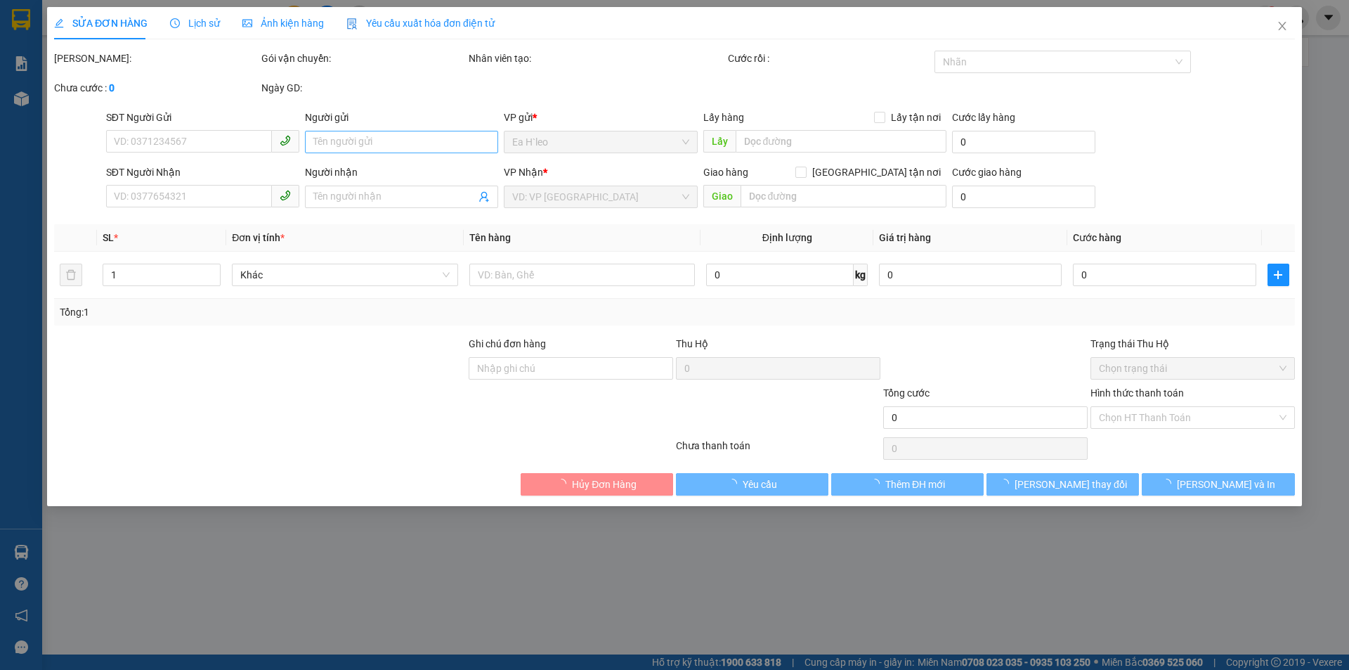
type input "0988741093"
type input "100.000"
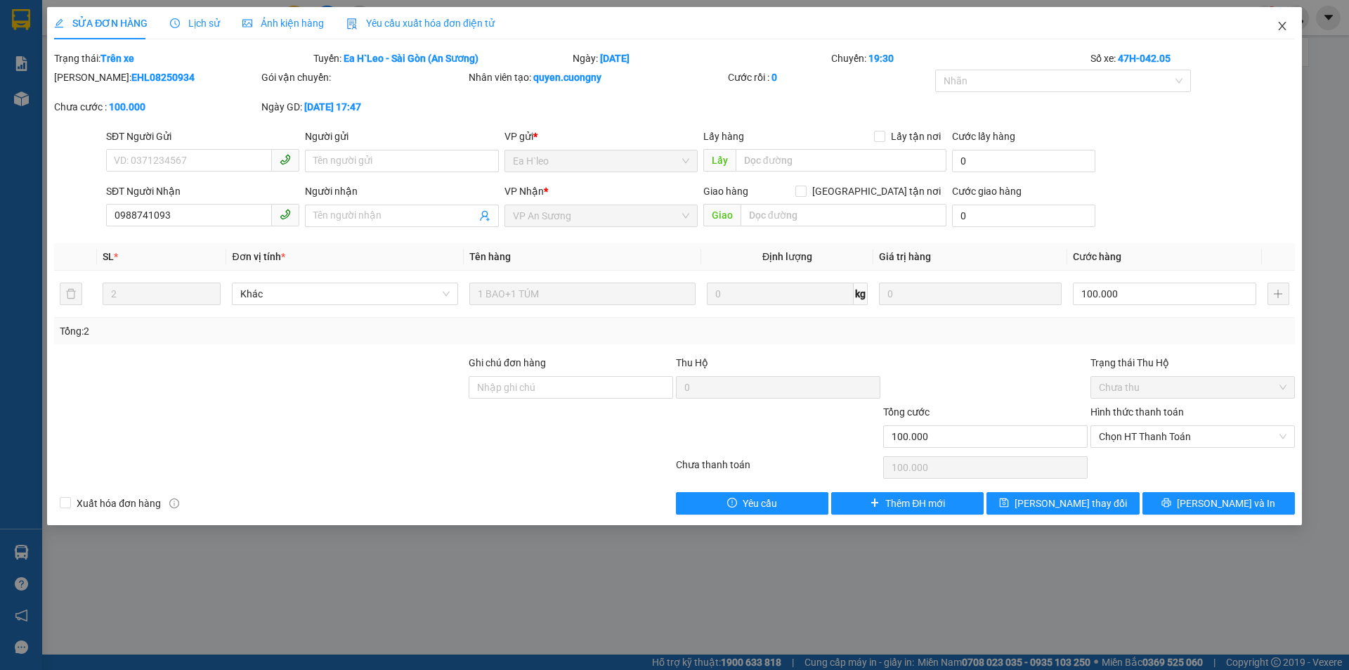
click at [1279, 23] on icon "close" at bounding box center [1282, 26] width 8 height 8
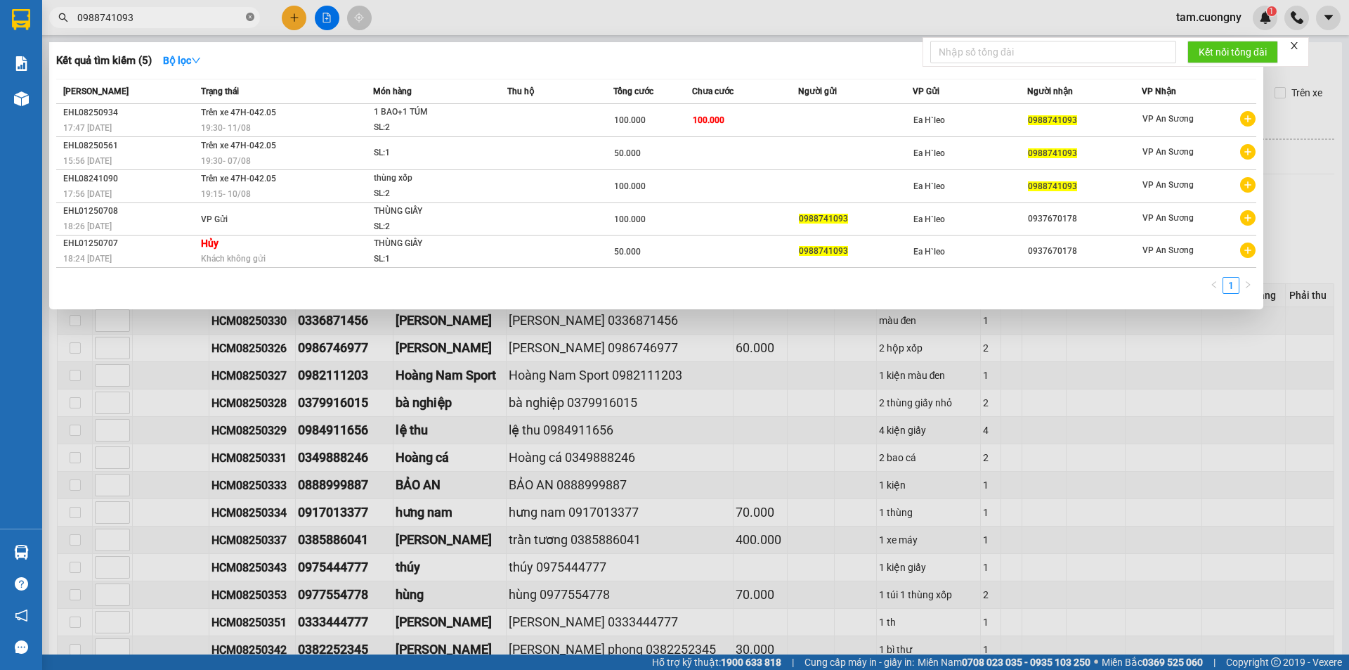
click at [249, 21] on icon "close-circle" at bounding box center [250, 17] width 8 height 8
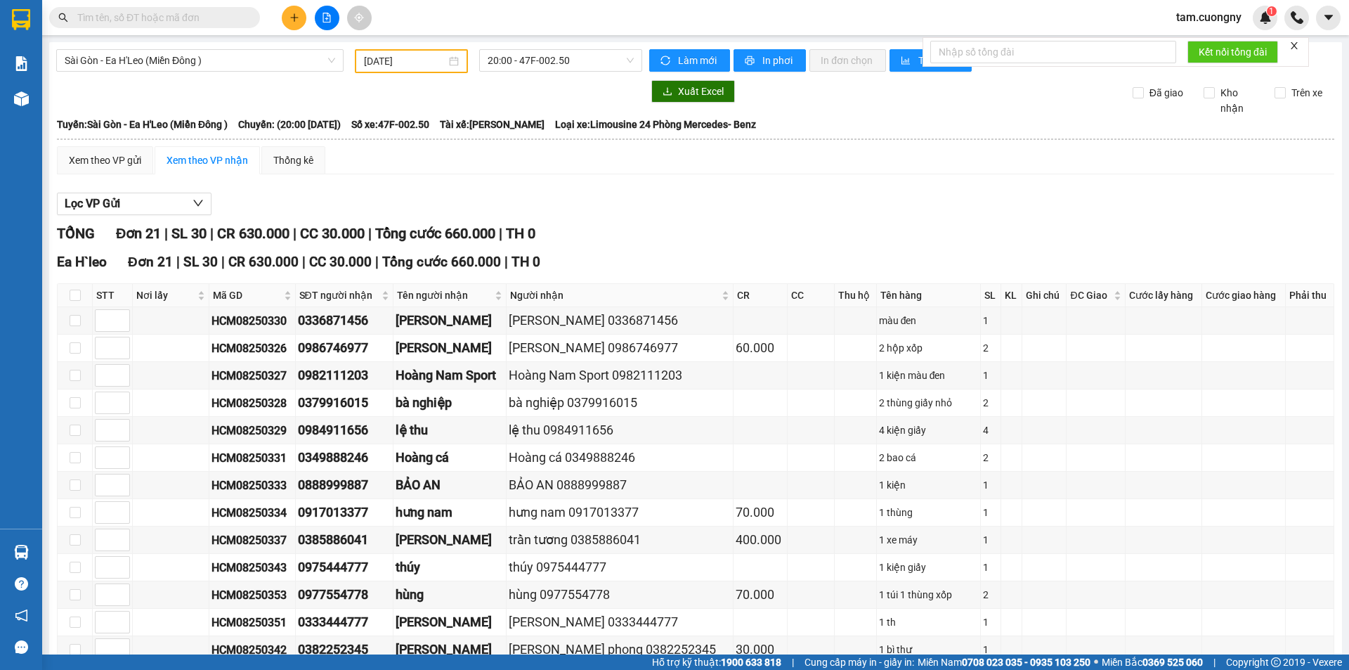
click at [200, 27] on span at bounding box center [154, 17] width 211 height 21
click at [203, 22] on input "text" at bounding box center [160, 17] width 166 height 15
